Goal: Find specific page/section: Find specific page/section

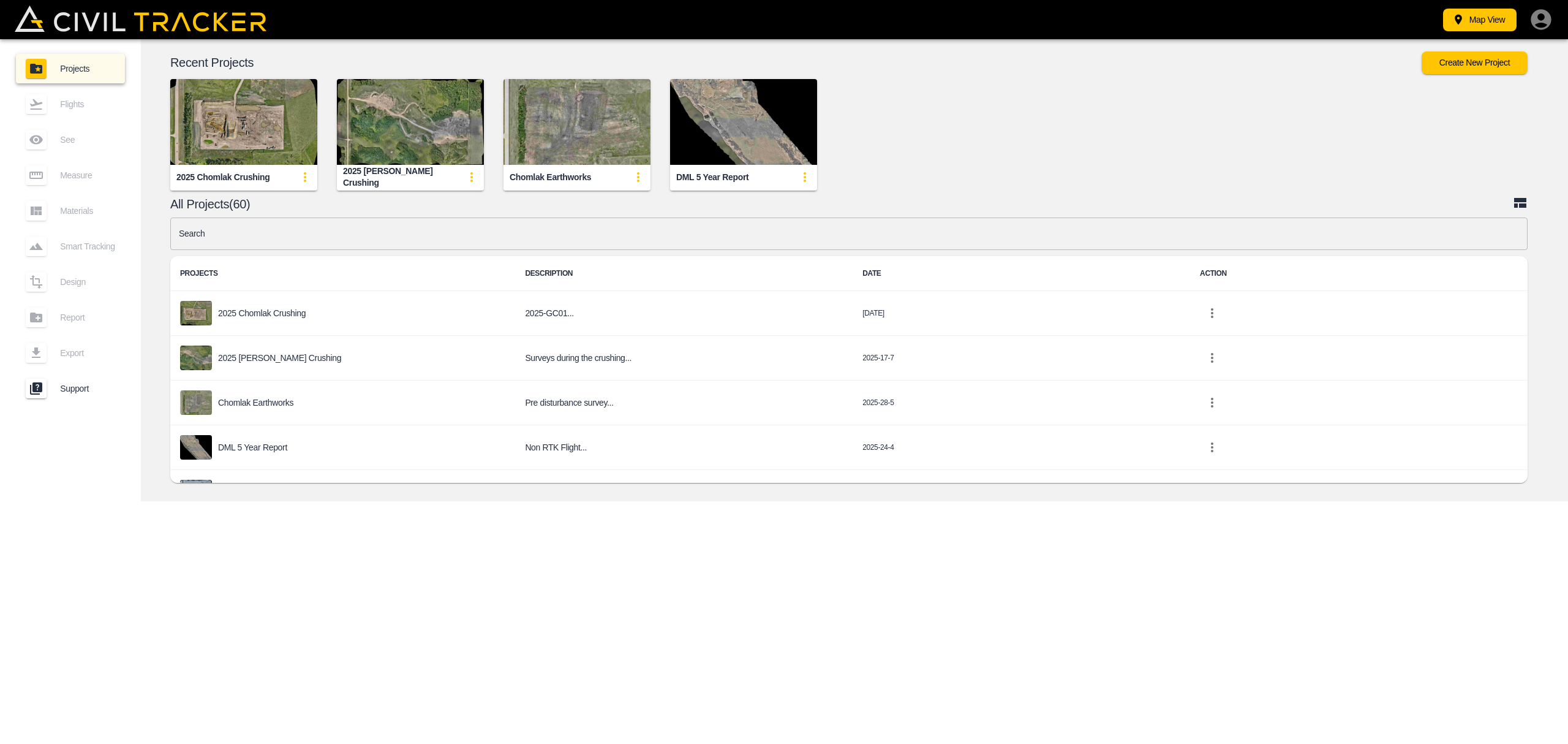
click at [271, 711] on p "[PERSON_NAME] In Spec Crushing" at bounding box center [284, 716] width 133 height 9
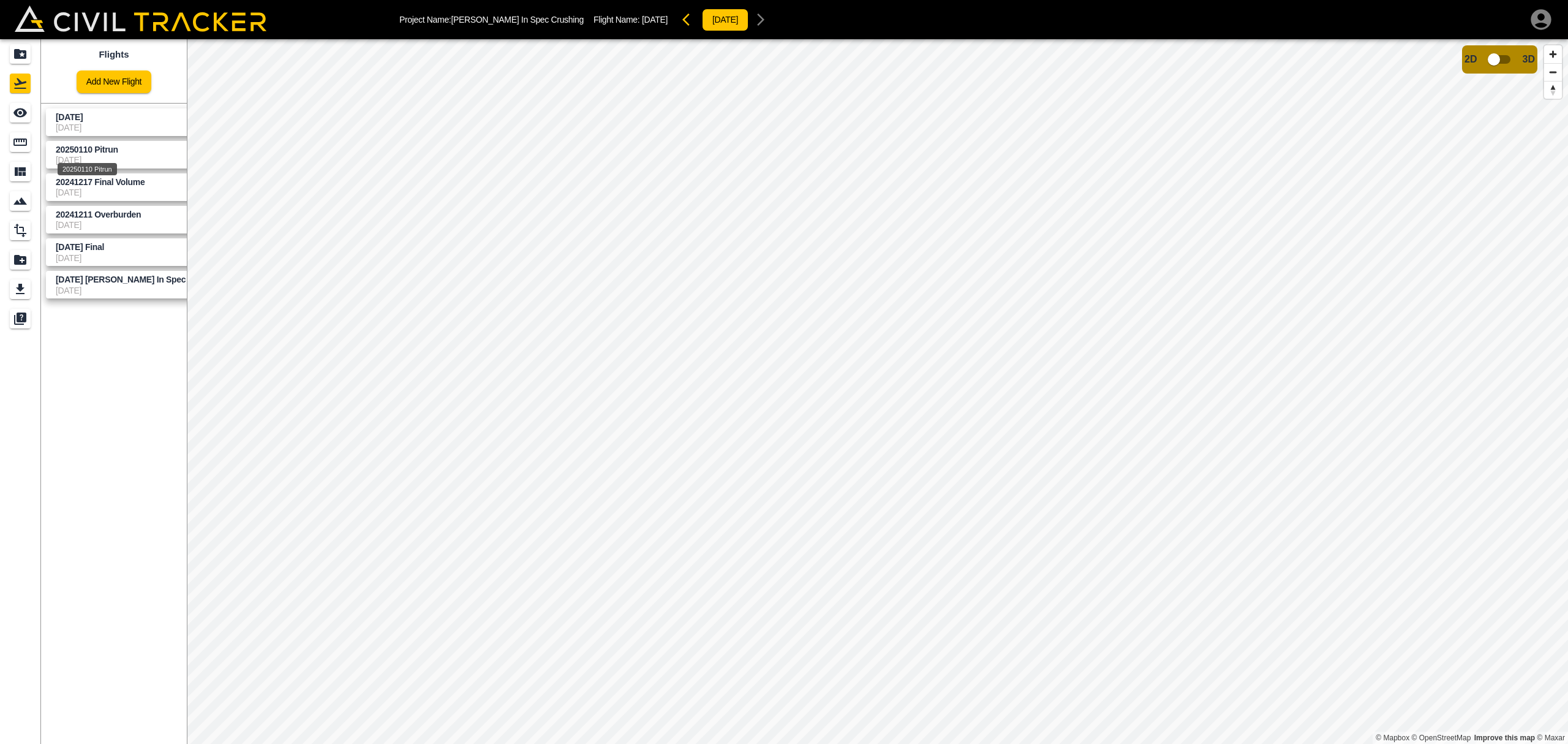
click at [91, 152] on span "20250110 Pitrun" at bounding box center [87, 149] width 63 height 9
click at [90, 152] on span "20250110 Pitrun" at bounding box center [87, 149] width 63 height 9
click at [13, 140] on icon "Measure" at bounding box center [20, 141] width 15 height 15
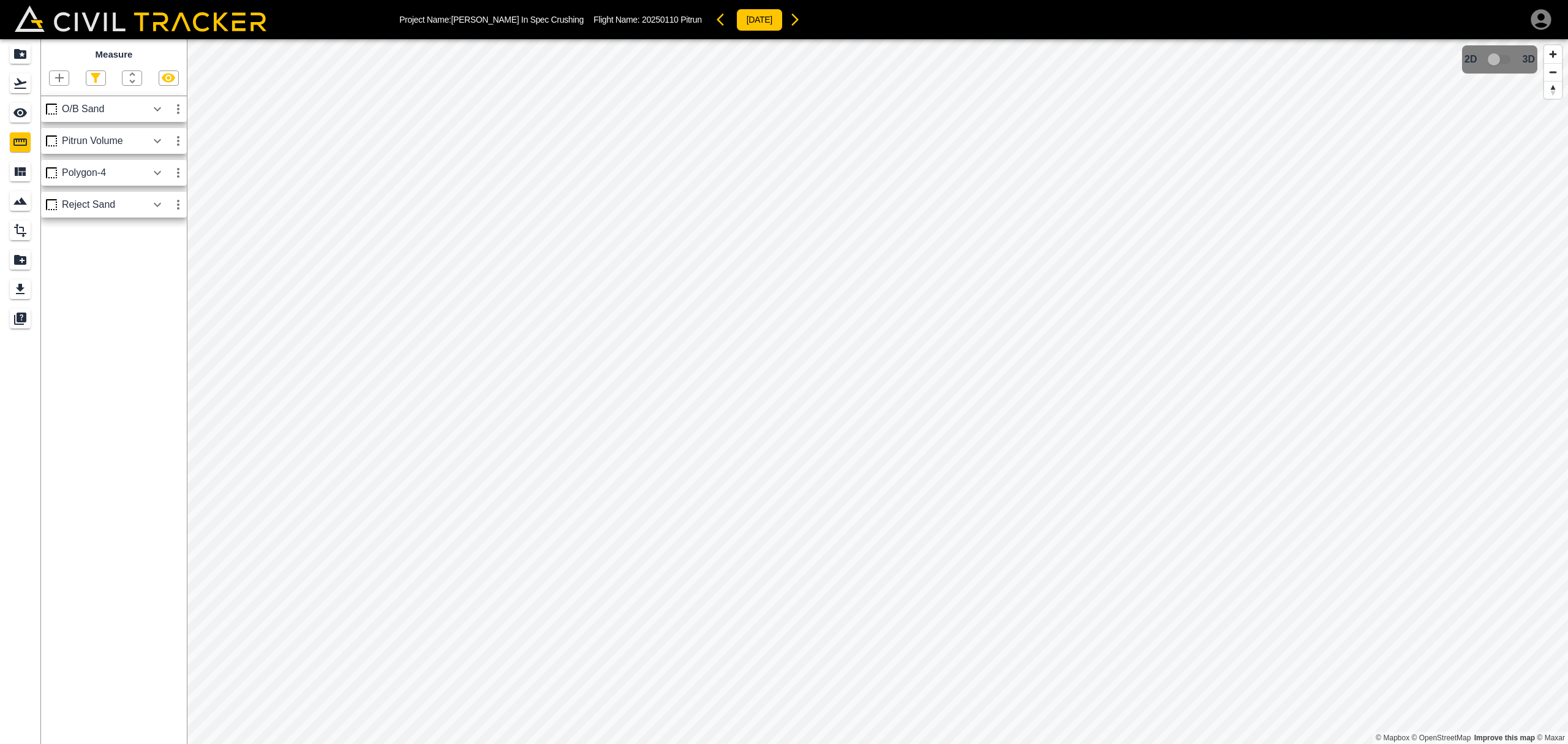
click at [158, 143] on icon "button" at bounding box center [157, 141] width 8 height 4
